Goal: Task Accomplishment & Management: Complete application form

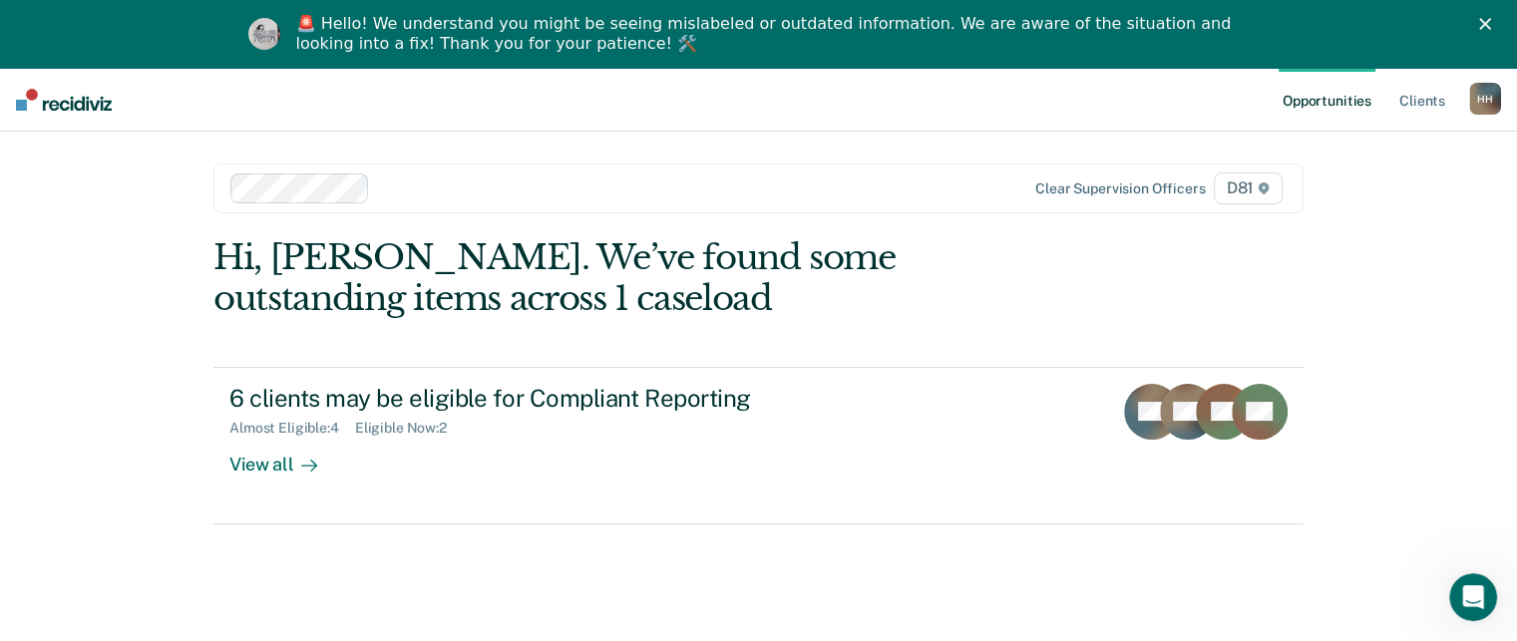
scroll to position [38, 0]
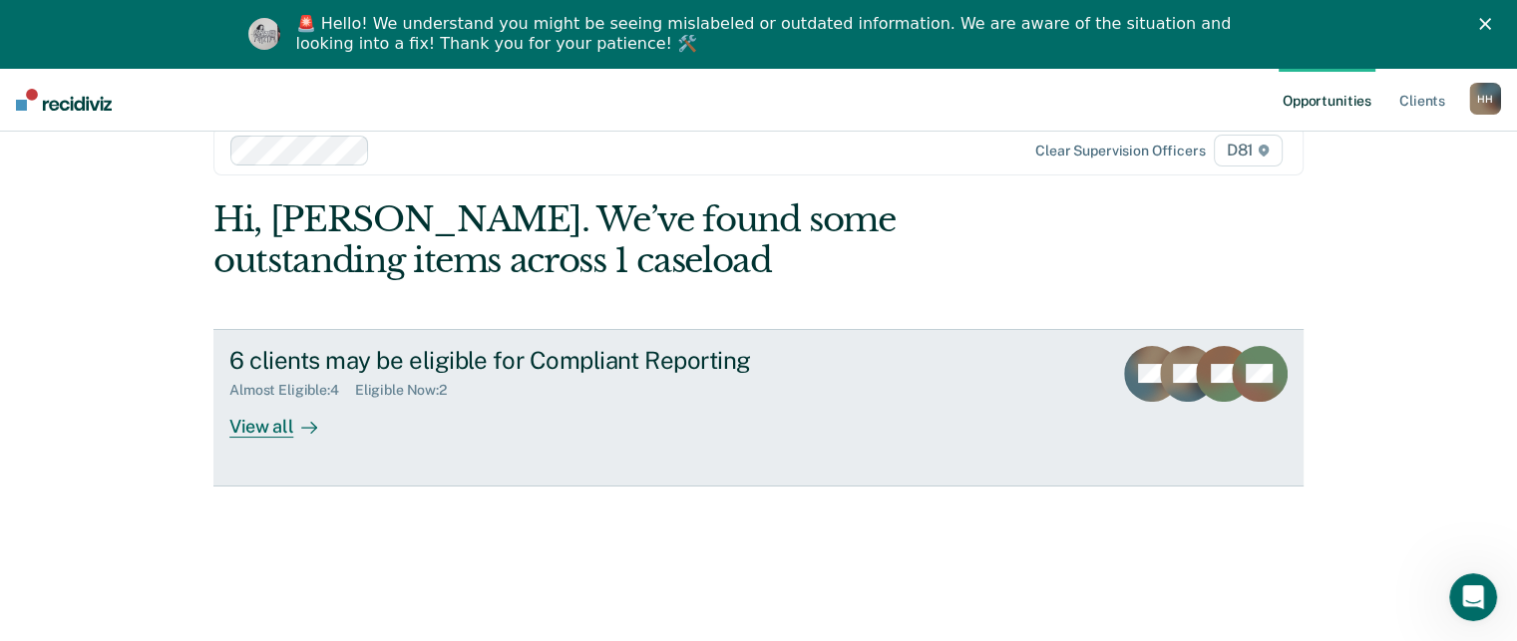
click at [650, 389] on div "Almost Eligible : 4 Eligible Now : 2" at bounding box center [579, 386] width 700 height 25
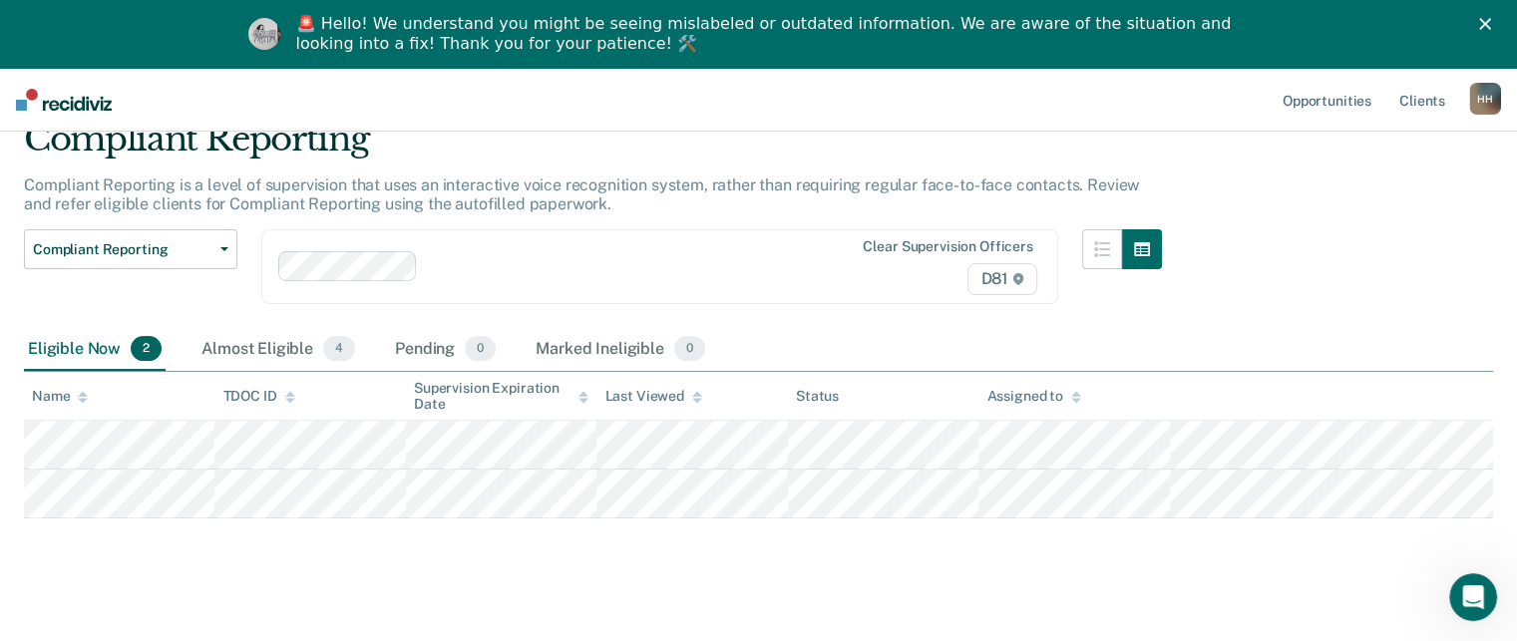
scroll to position [88, 0]
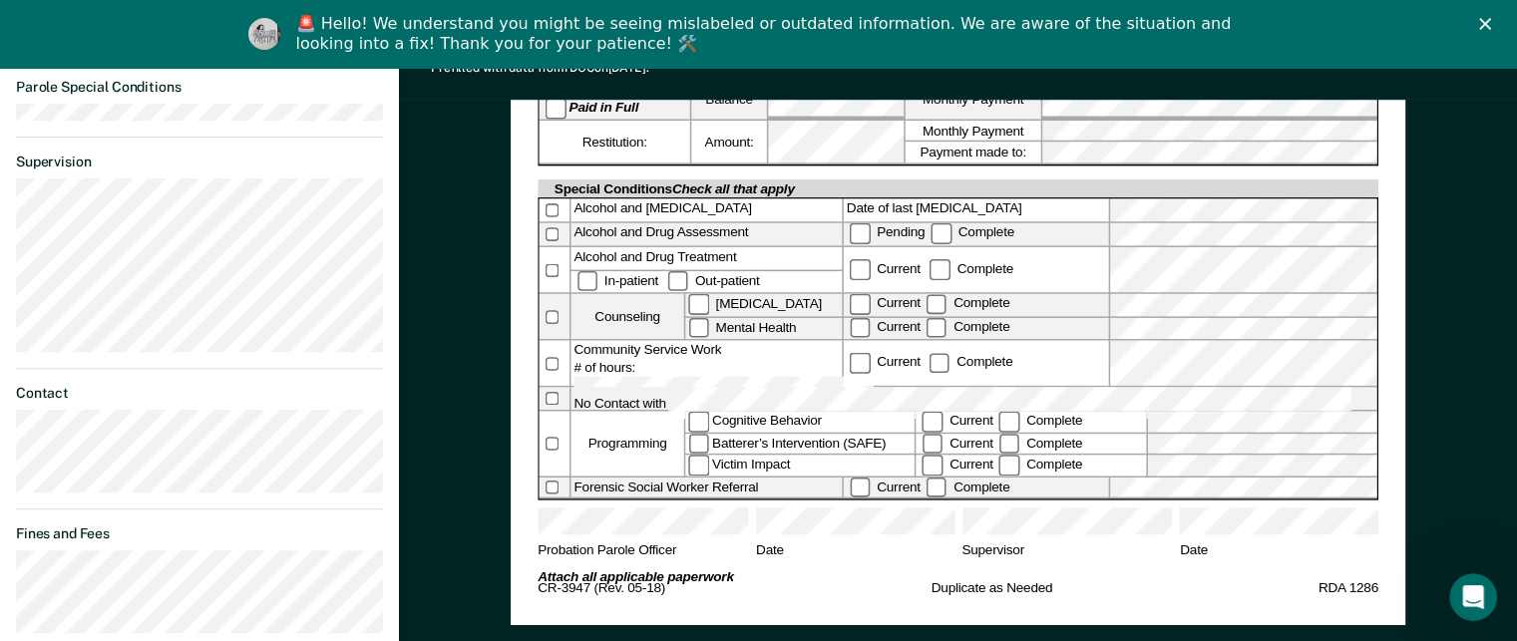
scroll to position [776, 0]
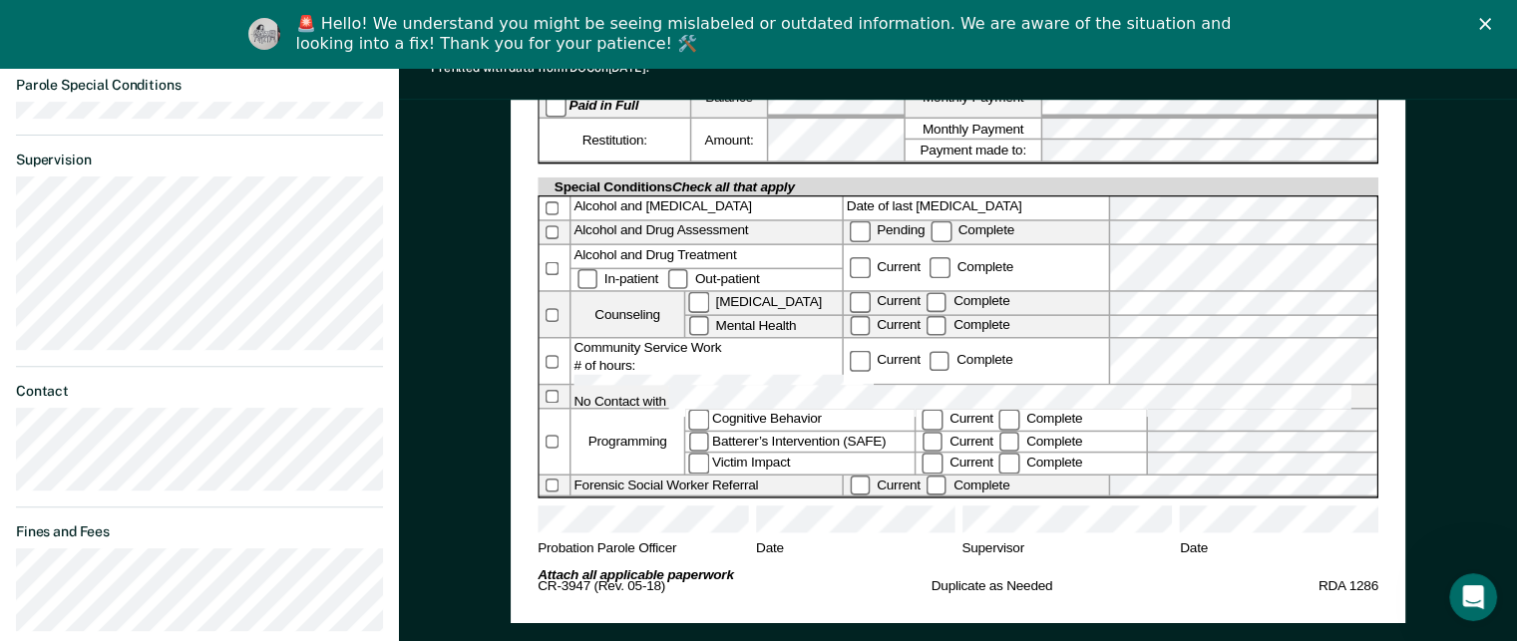
click at [1432, 253] on div "[US_STATE] DEPARTMENT OF CORRECTION COMMUNITY SUPERVISION Telephone Reporting R…" at bounding box center [958, 97] width 1118 height 1364
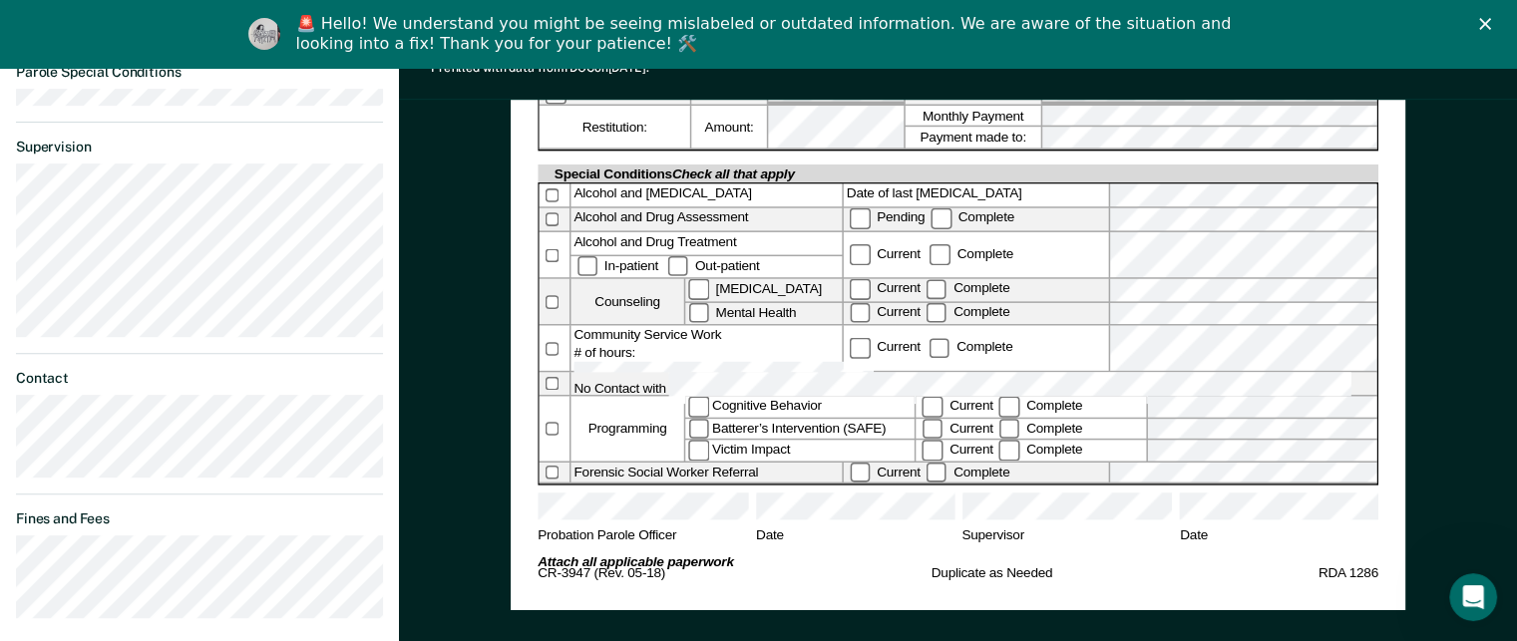
scroll to position [790, 0]
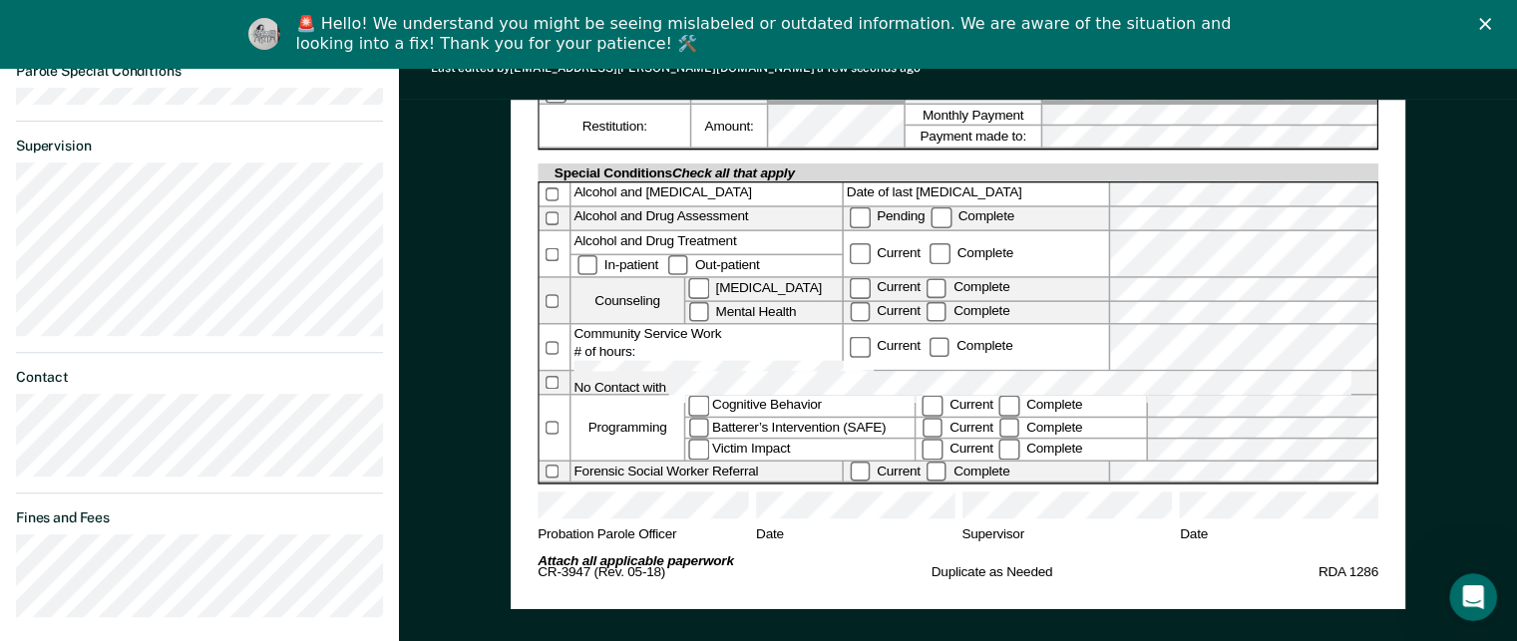
click at [1026, 493] on div "Probation Parole Officer Date Supervisor Date" at bounding box center [958, 524] width 841 height 62
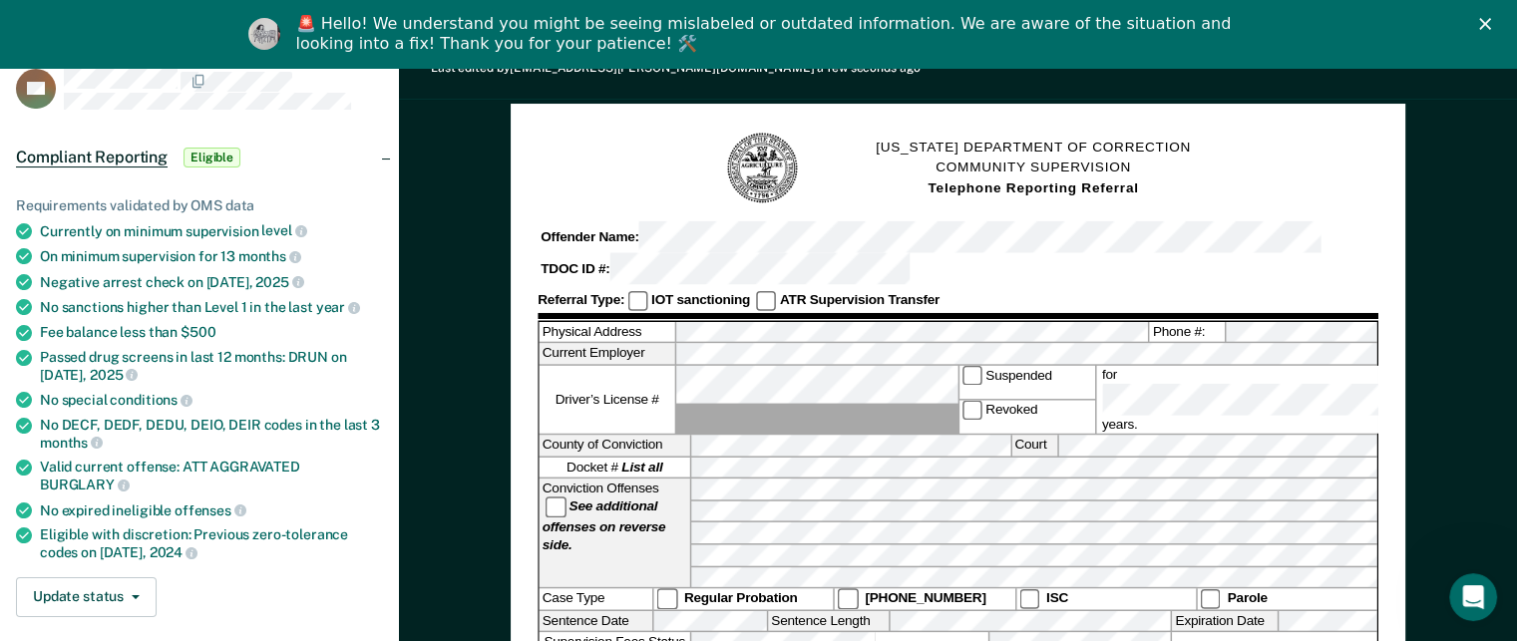
scroll to position [0, 0]
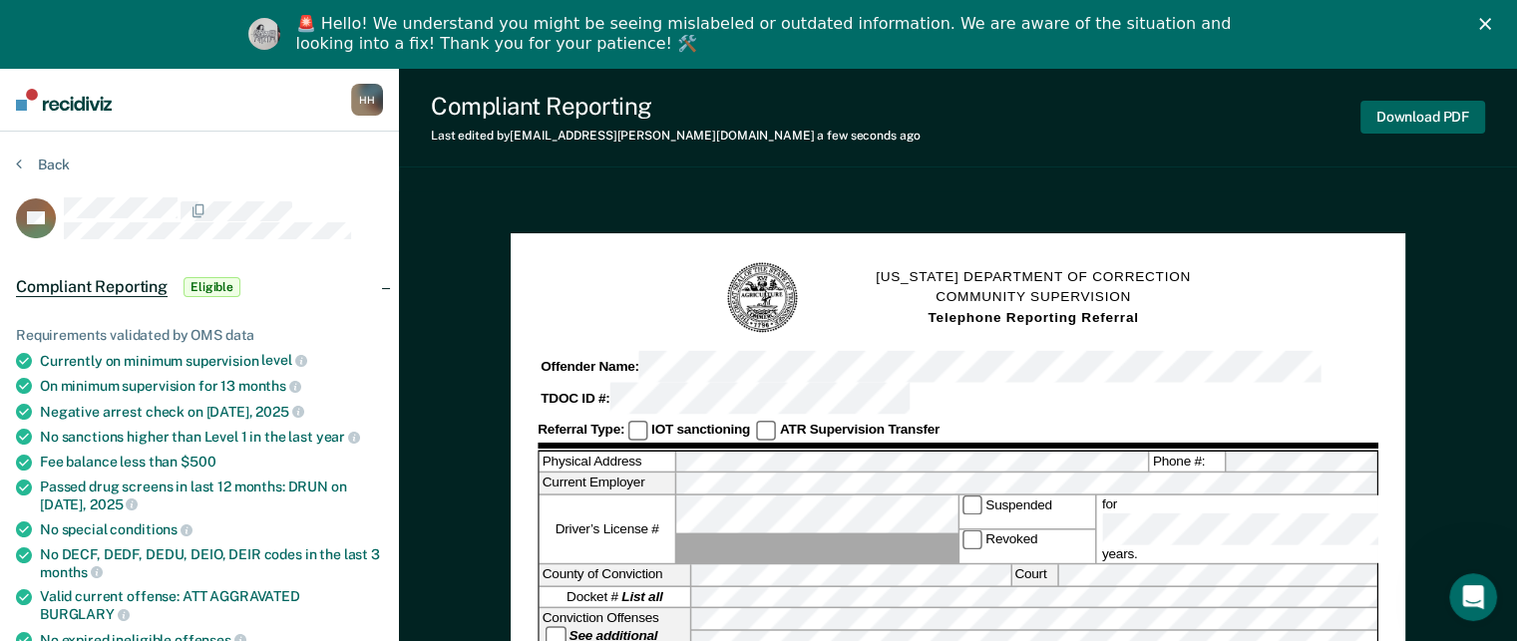
click at [1418, 118] on button "Download PDF" at bounding box center [1423, 117] width 125 height 33
